Goal: Task Accomplishment & Management: Use online tool/utility

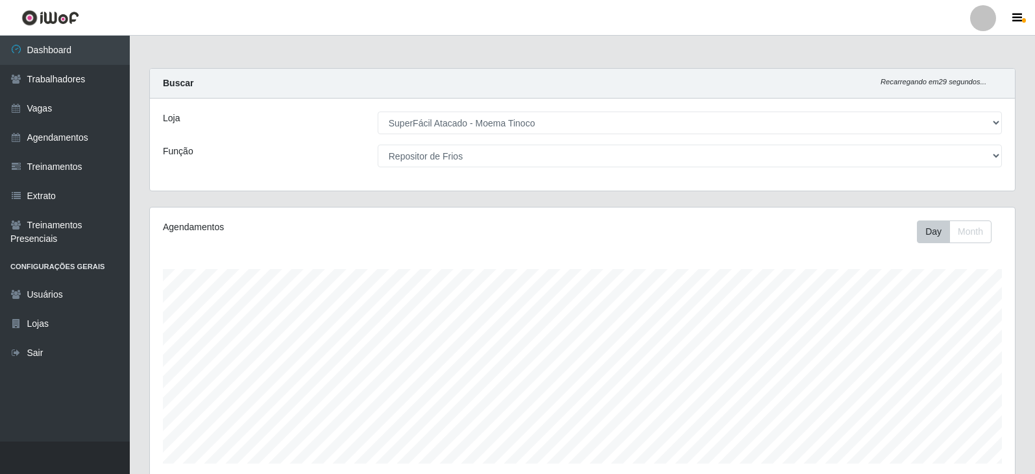
select select "540"
select select "112"
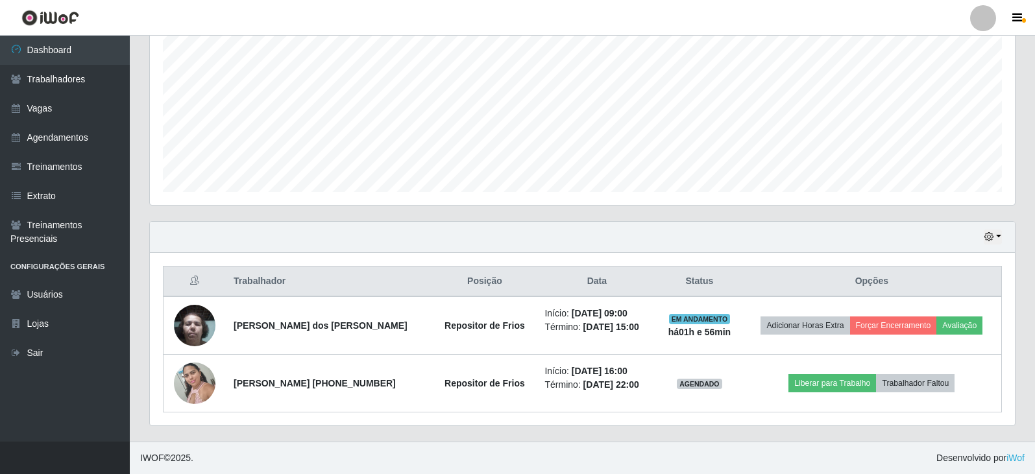
scroll to position [269, 865]
click at [53, 51] on link "Dashboard" at bounding box center [65, 50] width 130 height 29
click at [70, 45] on link "Dashboard" at bounding box center [65, 50] width 130 height 29
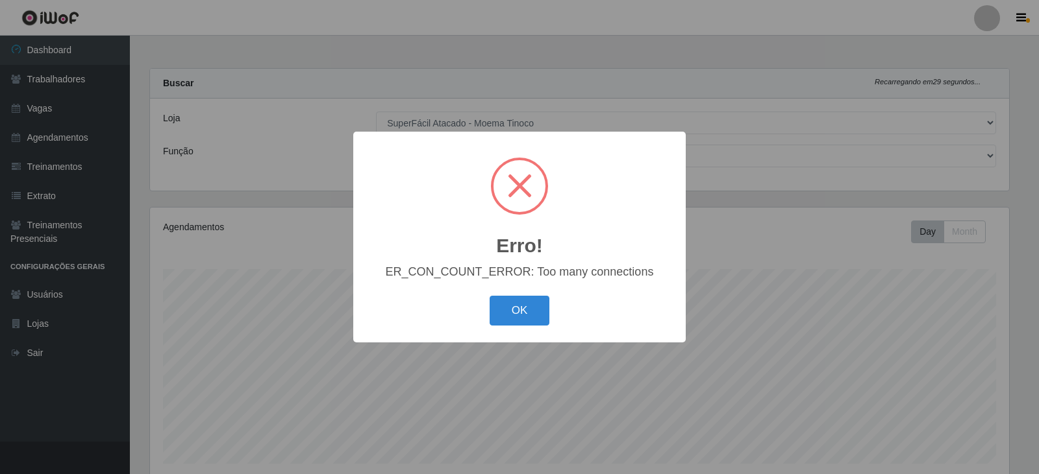
select select "540"
click at [504, 304] on button "OK" at bounding box center [519, 311] width 60 height 31
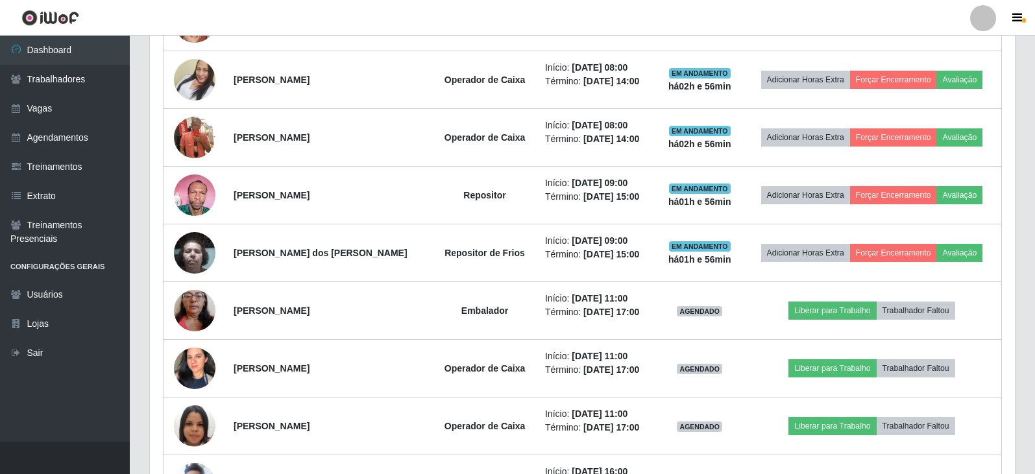
scroll to position [714, 0]
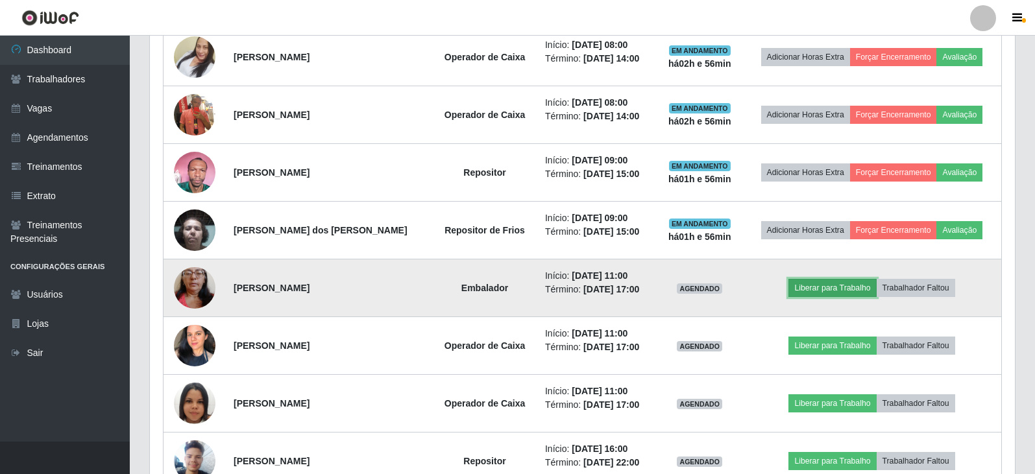
click at [819, 289] on button "Liberar para Trabalho" at bounding box center [833, 288] width 88 height 18
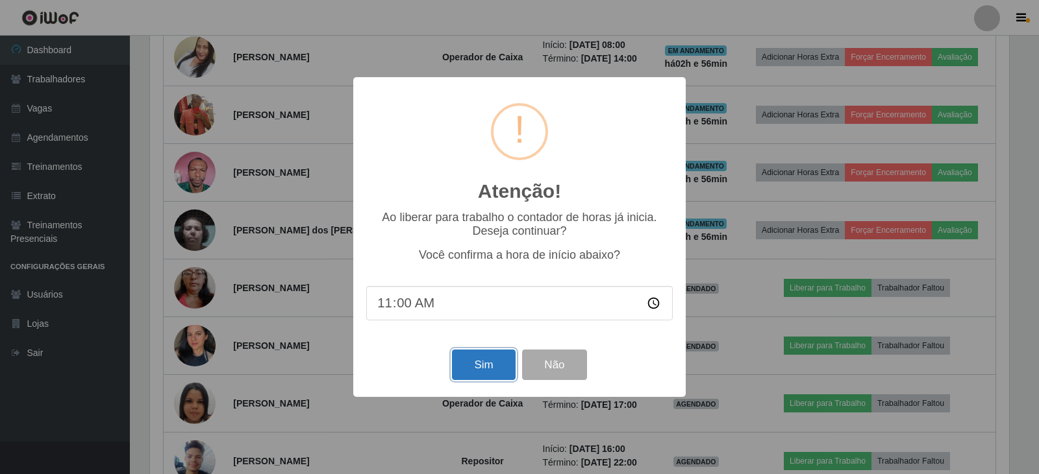
click at [482, 367] on button "Sim" at bounding box center [483, 365] width 63 height 31
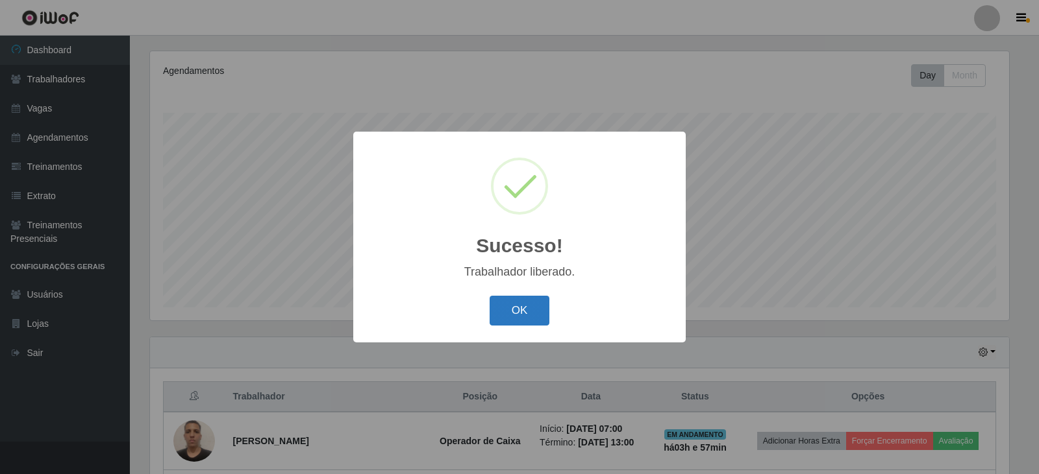
click at [521, 314] on button "OK" at bounding box center [519, 311] width 60 height 31
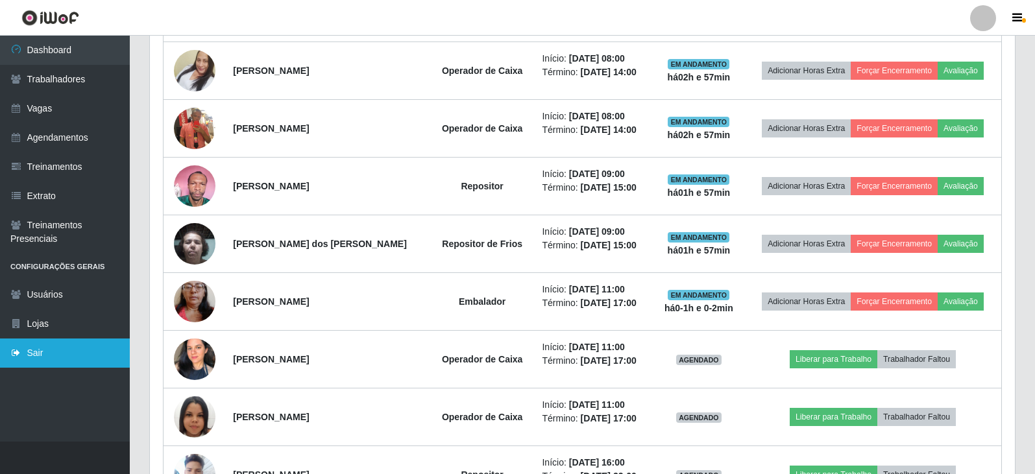
scroll to position [714, 0]
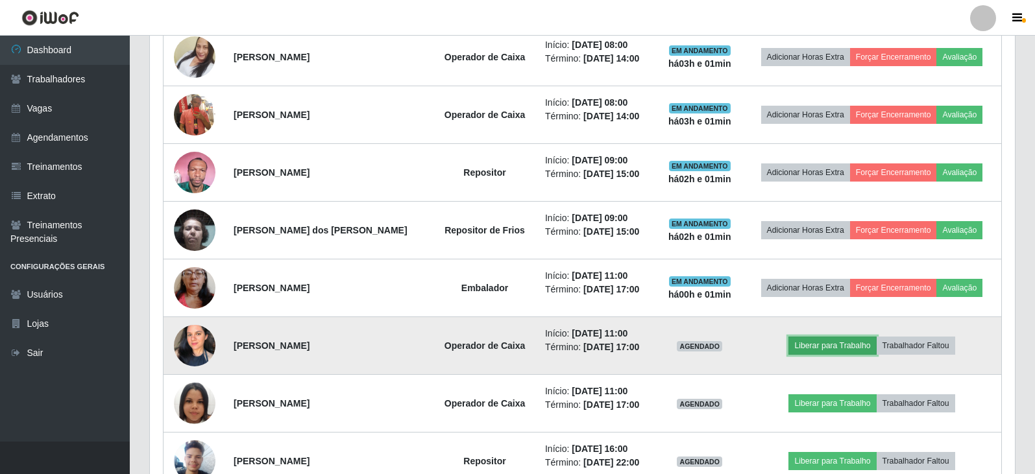
click at [817, 348] on button "Liberar para Trabalho" at bounding box center [833, 346] width 88 height 18
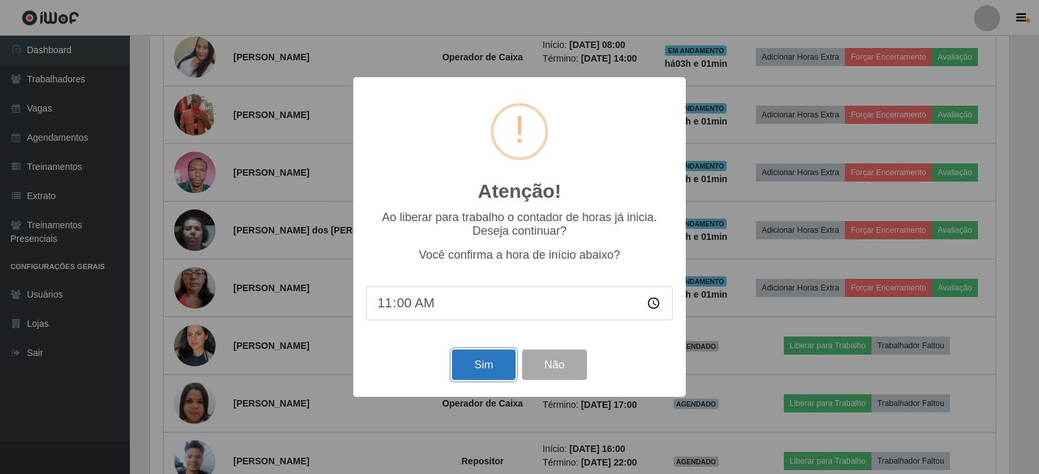
click at [481, 370] on button "Sim" at bounding box center [483, 365] width 63 height 31
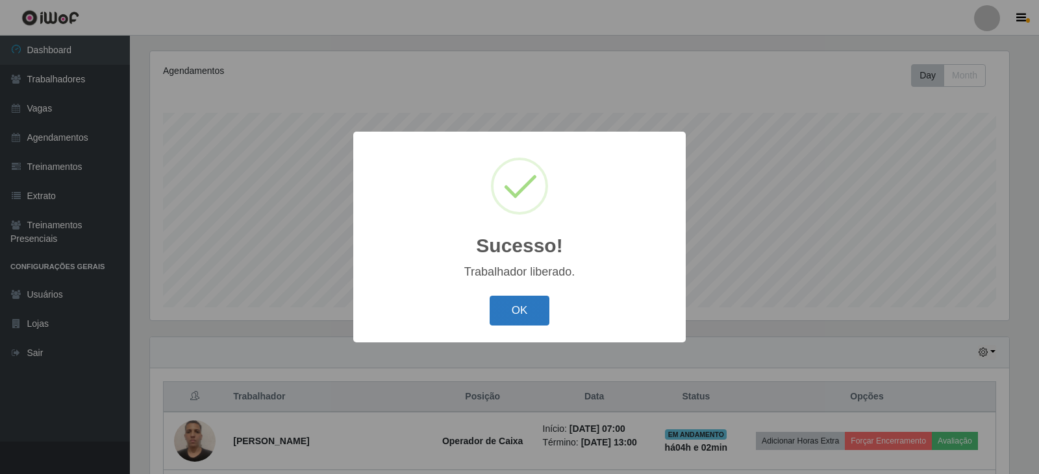
click at [510, 297] on button "OK" at bounding box center [519, 311] width 60 height 31
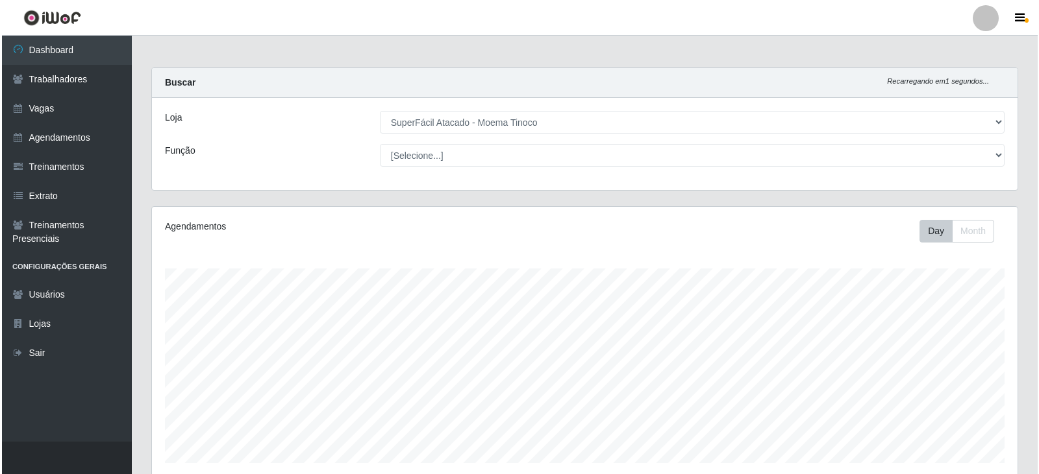
scroll to position [0, 0]
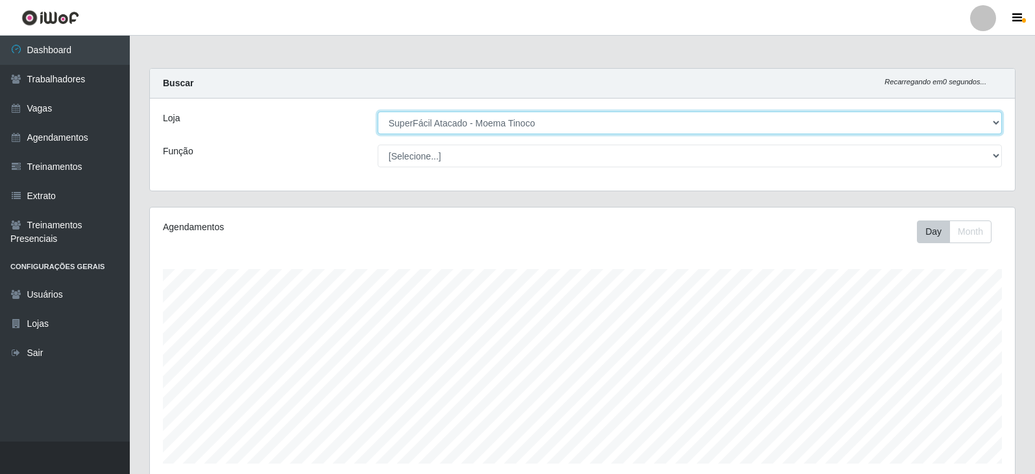
click at [992, 120] on select "[Selecione...] SuperFácil Atacado - Alto de São Manoel SuperFácil Atacado - Ema…" at bounding box center [690, 123] width 624 height 23
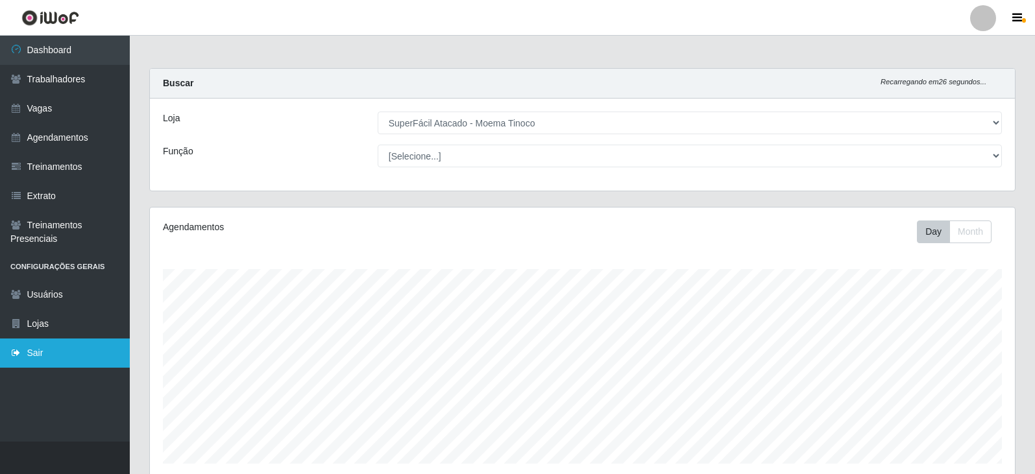
click at [36, 352] on link "Sair" at bounding box center [65, 353] width 130 height 29
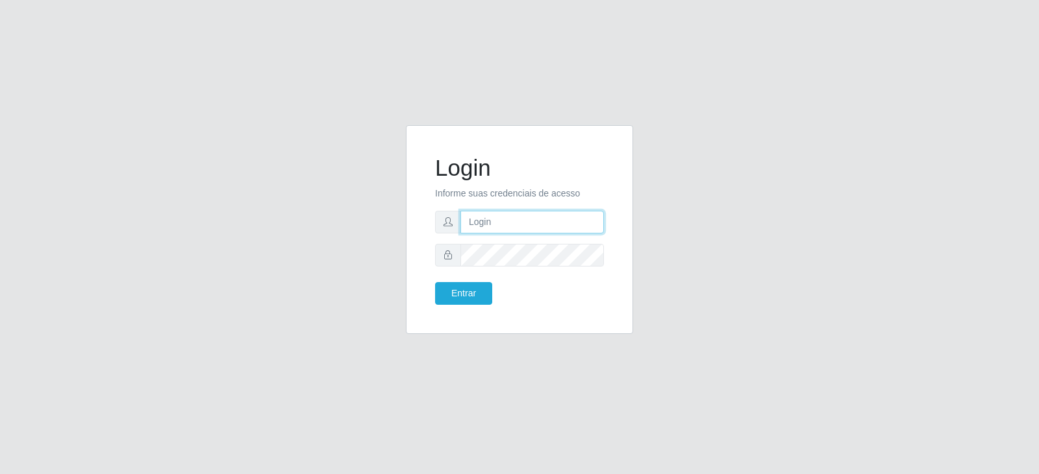
drag, startPoint x: 496, startPoint y: 224, endPoint x: 509, endPoint y: 225, distance: 13.0
click at [496, 224] on input "text" at bounding box center [531, 222] width 143 height 23
click at [595, 220] on input "[EMAIL_ADDRESS][DOMAIN_NAME]" at bounding box center [531, 222] width 143 height 23
type input "j"
type input "[EMAIL_ADDRESS][DOMAIN_NAME]"
